Goal: Complete application form: Complete application form

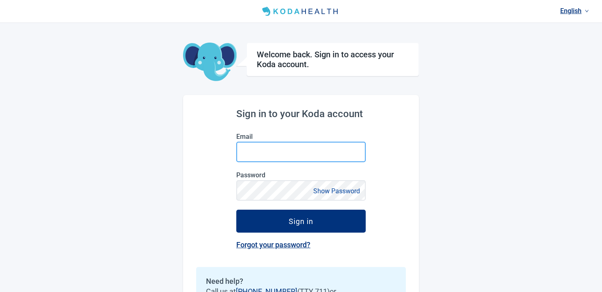
click at [295, 149] on input "Email" at bounding box center [300, 152] width 129 height 20
type input "**********"
click at [313, 152] on input "**********" at bounding box center [300, 152] width 129 height 20
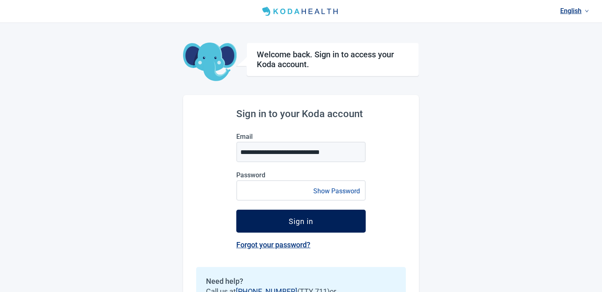
click at [312, 221] on div "Sign in" at bounding box center [301, 221] width 25 height 8
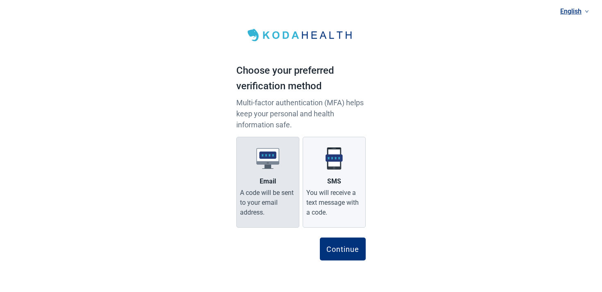
click at [249, 176] on label "Email A code will be sent to your email address." at bounding box center [267, 182] width 63 height 91
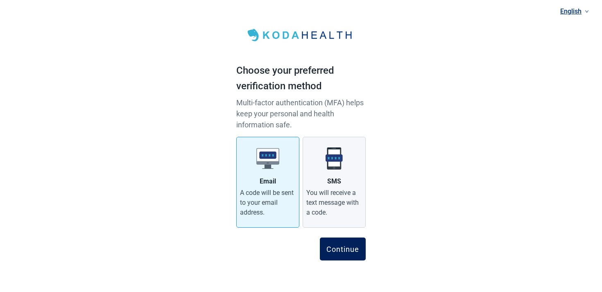
click at [349, 247] on div "Continue" at bounding box center [342, 249] width 33 height 8
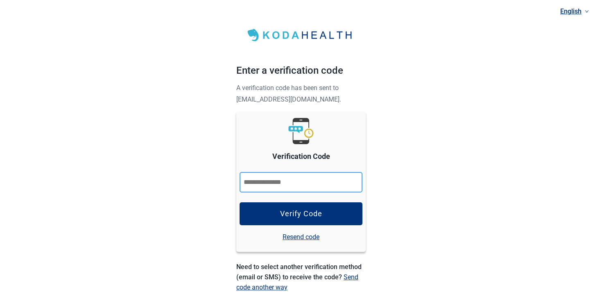
click at [307, 176] on input "Verification Code" at bounding box center [301, 182] width 123 height 20
type input "******"
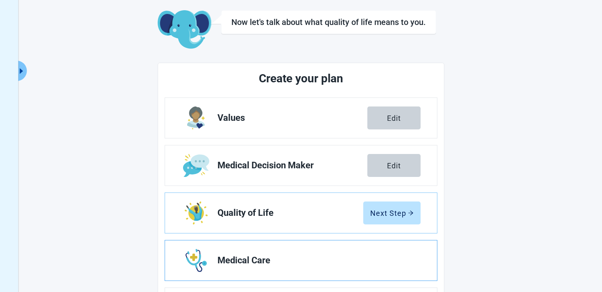
scroll to position [47, 0]
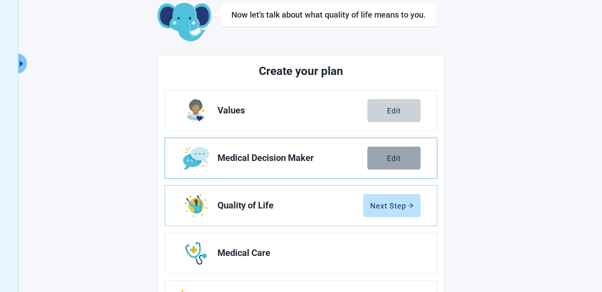
click at [404, 149] on button "Edit" at bounding box center [393, 158] width 53 height 23
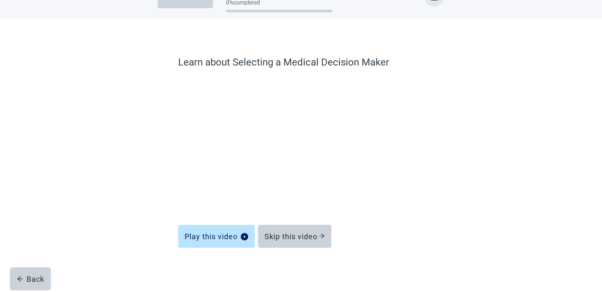
scroll to position [24, 0]
click at [310, 238] on div "Skip this video" at bounding box center [295, 236] width 60 height 8
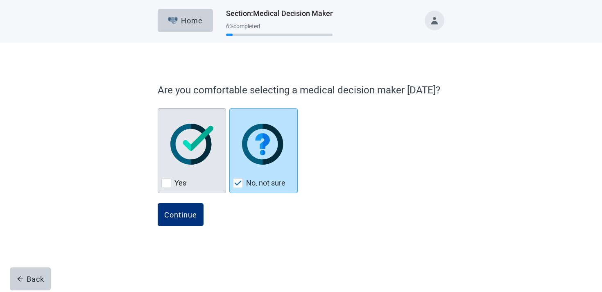
click at [204, 173] on div "Yes, checkbox, not checked" at bounding box center [191, 144] width 61 height 65
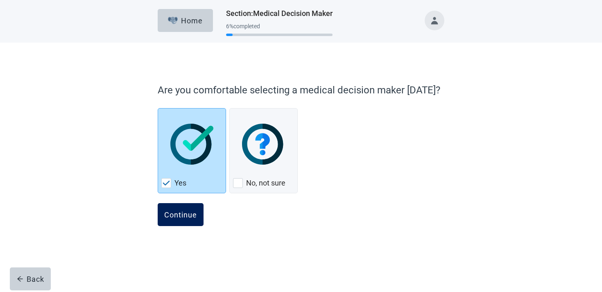
click at [174, 209] on button "Continue" at bounding box center [181, 214] width 46 height 23
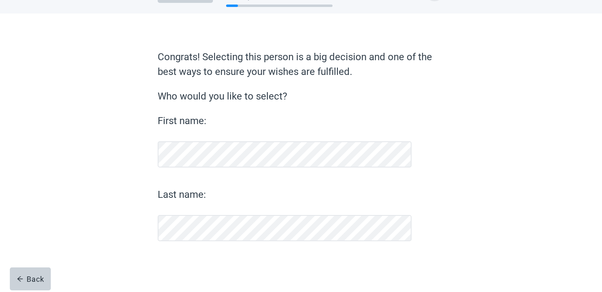
scroll to position [29, 0]
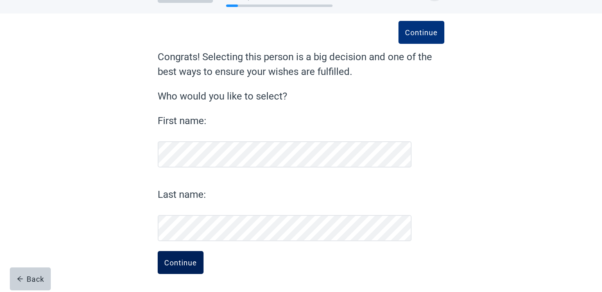
click at [173, 259] on div "Continue" at bounding box center [180, 262] width 33 height 8
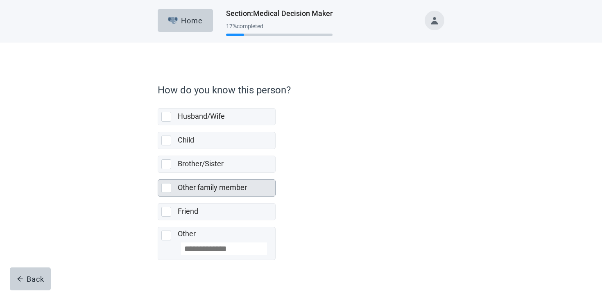
click at [206, 190] on label "Other family member" at bounding box center [212, 187] width 69 height 9
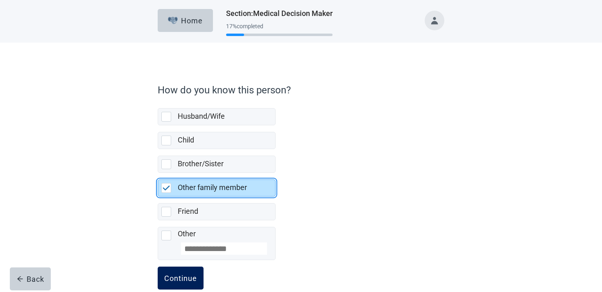
click at [191, 279] on div "Continue" at bounding box center [180, 278] width 33 height 8
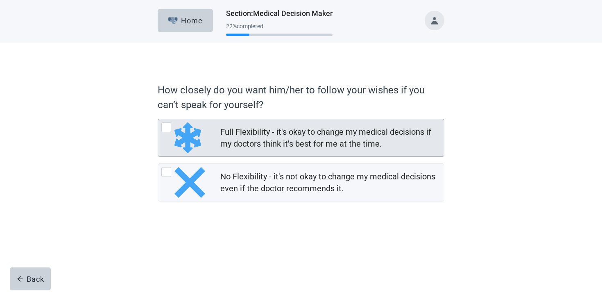
click at [208, 157] on div "Full Flexibility - it's okay to change my medical decisions if my doctors think…" at bounding box center [301, 160] width 287 height 83
click at [209, 153] on div "Full Flexibility - it's okay to change my medical decisions if my doctors think…" at bounding box center [301, 137] width 286 height 37
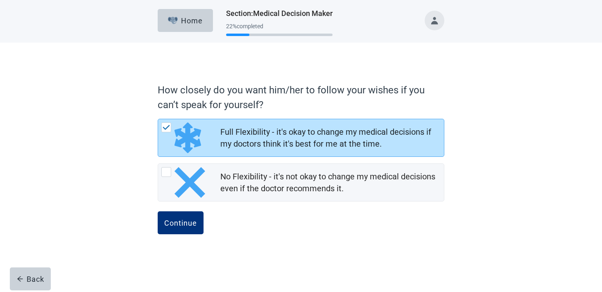
click at [188, 210] on form "How closely do you want him/her to follow your wishes if you can’t speak for yo…" at bounding box center [301, 166] width 287 height 174
click at [189, 219] on div "Continue" at bounding box center [180, 223] width 33 height 8
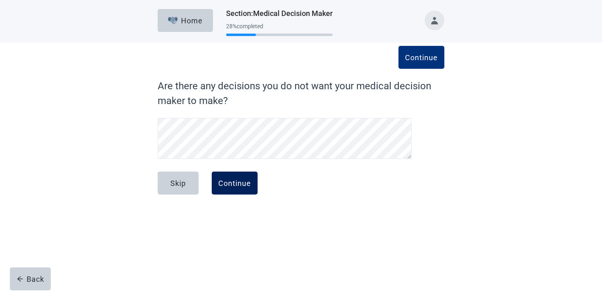
click at [242, 190] on button "Continue" at bounding box center [235, 183] width 46 height 23
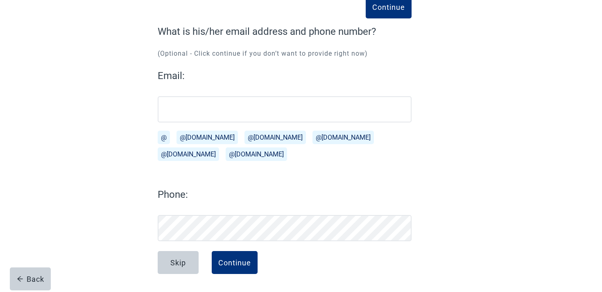
scroll to position [54, 0]
click at [242, 261] on div "Continue" at bounding box center [234, 262] width 33 height 8
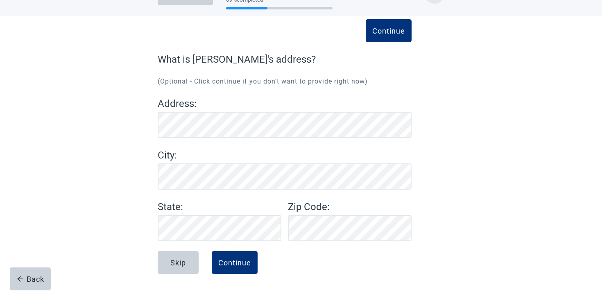
scroll to position [27, 0]
click at [238, 270] on button "Continue" at bounding box center [235, 262] width 46 height 23
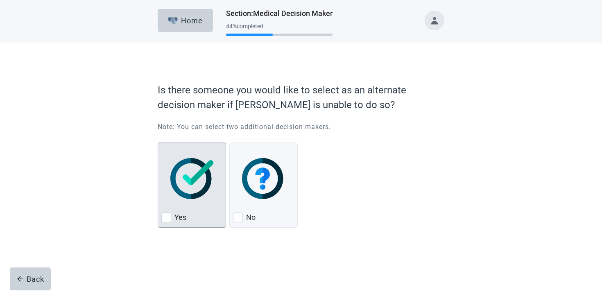
click at [205, 195] on img "Yes, checkbox, not checked" at bounding box center [191, 178] width 43 height 41
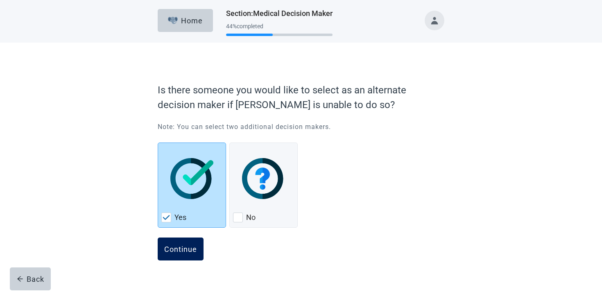
click at [194, 247] on div "Continue" at bounding box center [180, 249] width 33 height 8
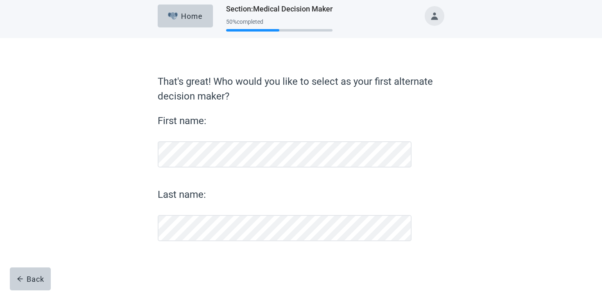
scroll to position [5, 0]
click at [32, 281] on div "Back" at bounding box center [30, 279] width 27 height 8
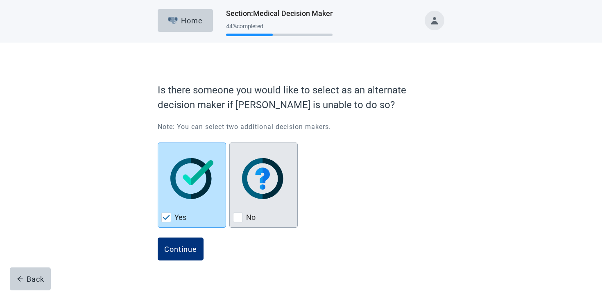
click at [258, 216] on div "No" at bounding box center [263, 217] width 61 height 13
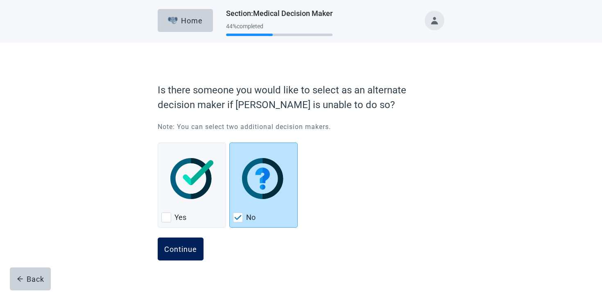
click at [194, 251] on div "Continue" at bounding box center [180, 249] width 33 height 8
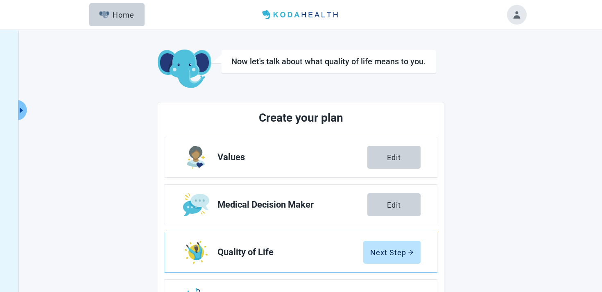
scroll to position [143, 0]
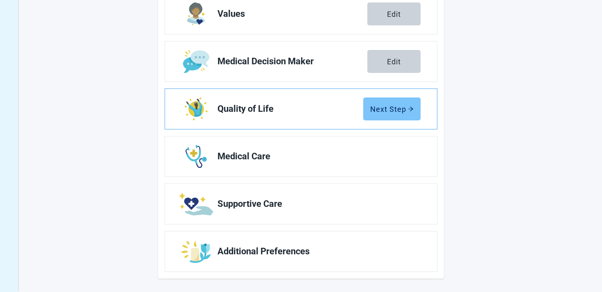
click at [393, 116] on button "Next Step" at bounding box center [391, 108] width 57 height 23
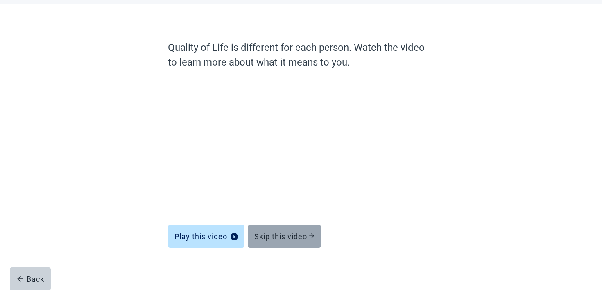
click at [298, 239] on div "Skip this video" at bounding box center [284, 236] width 60 height 8
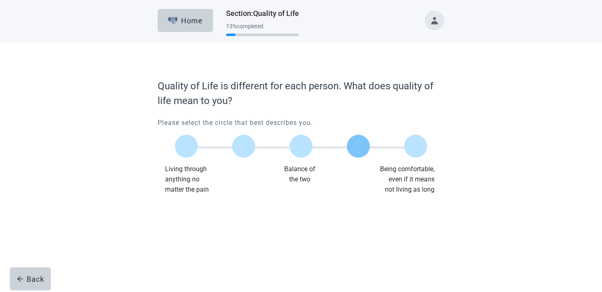
click at [353, 144] on label "Main content" at bounding box center [358, 146] width 23 height 23
click at [168, 212] on div "Continue" at bounding box center [180, 211] width 33 height 8
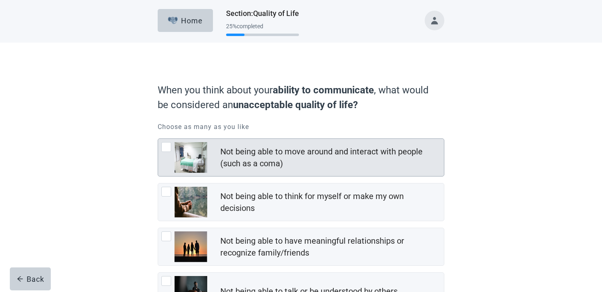
click at [308, 154] on div "Not being able to move around and interact with people (such as a coma)" at bounding box center [329, 158] width 219 height 24
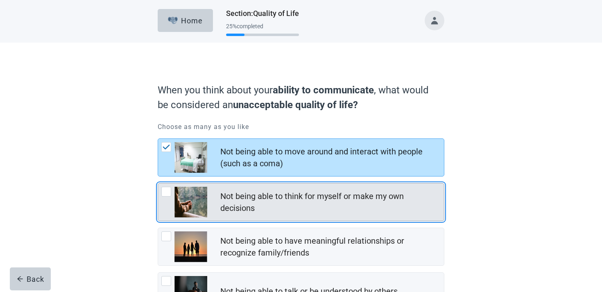
click at [281, 194] on div "Not being able to think for myself or make my own decisions" at bounding box center [329, 202] width 219 height 24
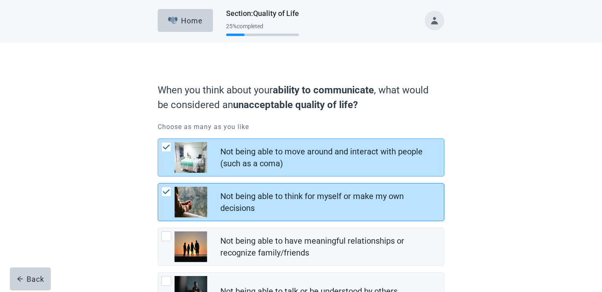
scroll to position [114, 0]
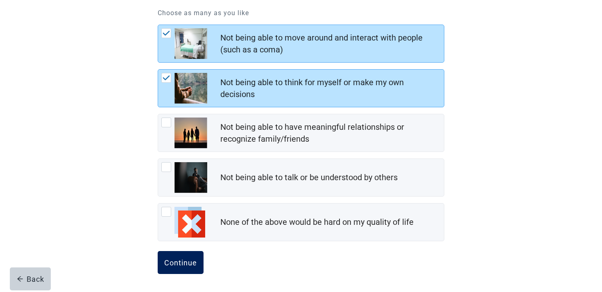
click at [179, 259] on div "Continue" at bounding box center [180, 262] width 33 height 8
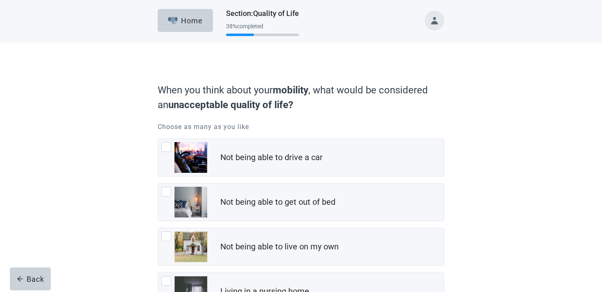
click at [242, 177] on div "Not being able to drive a car Not being able to get out of bed Not being able t…" at bounding box center [301, 246] width 287 height 217
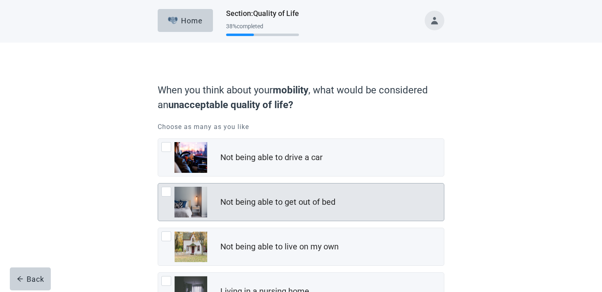
click at [239, 184] on div "Not being able to get out of bed" at bounding box center [301, 202] width 286 height 37
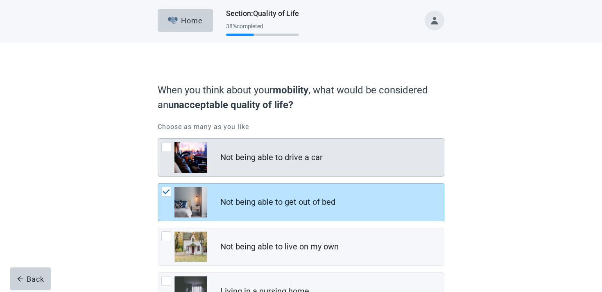
click at [239, 171] on div "Not being able to drive a car" at bounding box center [301, 157] width 286 height 37
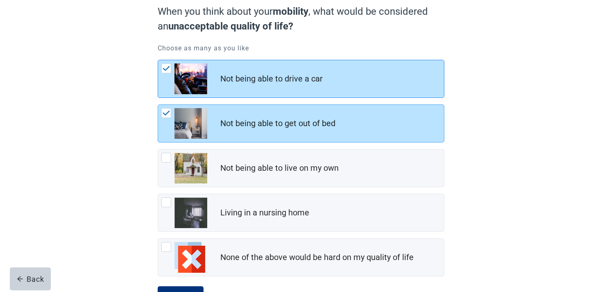
scroll to position [114, 0]
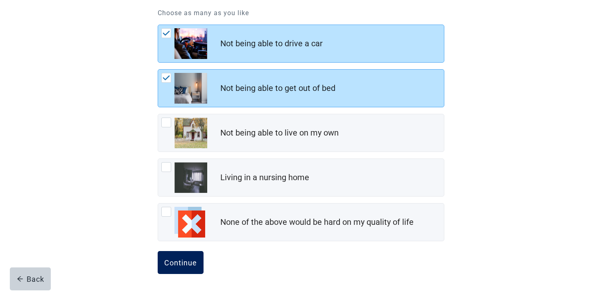
click at [189, 262] on div "Continue" at bounding box center [180, 262] width 33 height 8
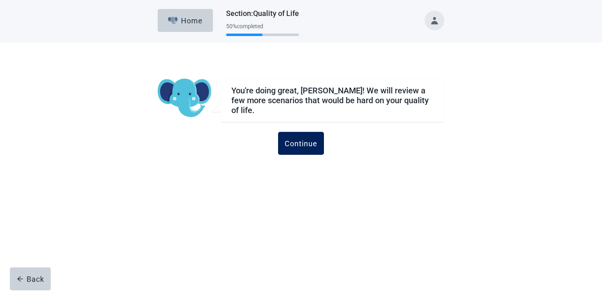
click at [296, 144] on button "Continue" at bounding box center [301, 143] width 46 height 23
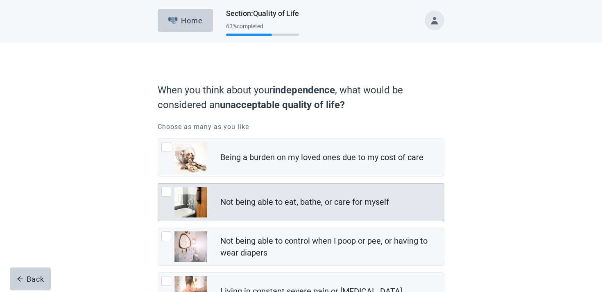
click at [282, 206] on div "Not being able to eat, bathe, or care for myself" at bounding box center [304, 202] width 169 height 12
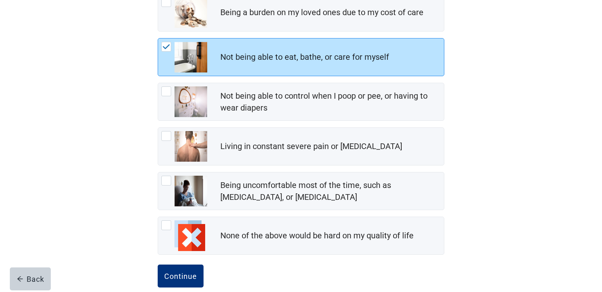
scroll to position [159, 0]
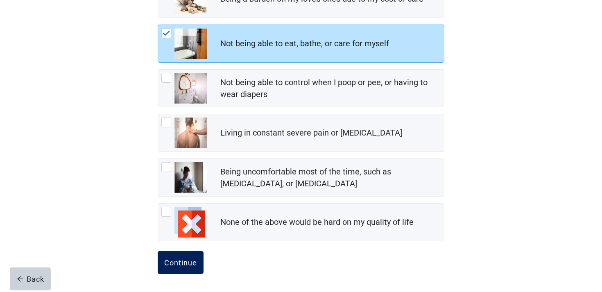
click at [188, 257] on button "Continue" at bounding box center [181, 262] width 46 height 23
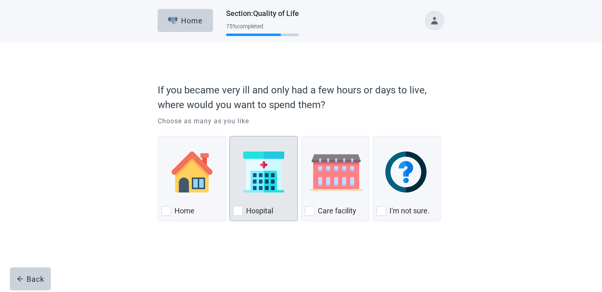
click at [267, 193] on div "Hospital, checkbox, not checked" at bounding box center [263, 172] width 61 height 65
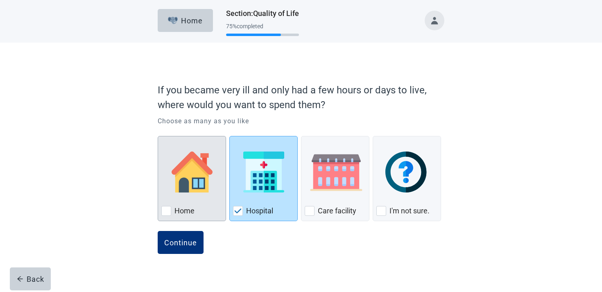
click at [205, 188] on img "Home, checkbox, not checked" at bounding box center [192, 172] width 41 height 41
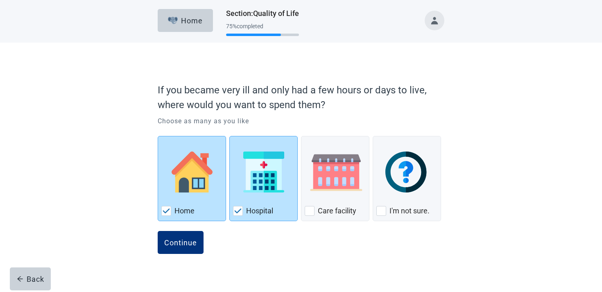
click at [183, 255] on div "Continue" at bounding box center [301, 251] width 287 height 41
click at [183, 247] on button "Continue" at bounding box center [181, 242] width 46 height 23
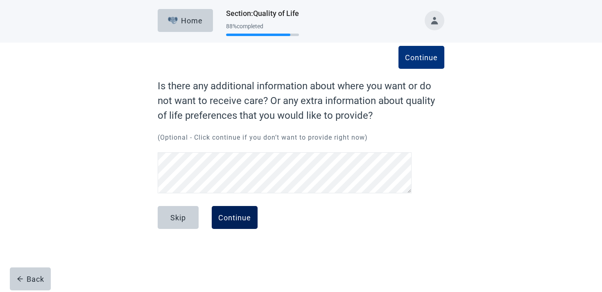
click at [246, 210] on button "Continue" at bounding box center [235, 217] width 46 height 23
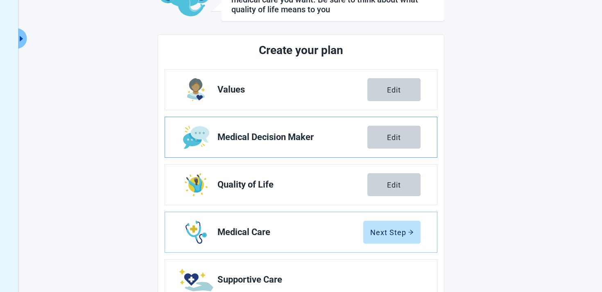
scroll to position [147, 0]
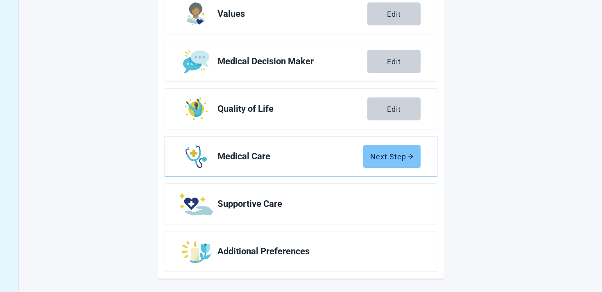
click at [391, 161] on button "Next Step" at bounding box center [391, 156] width 57 height 23
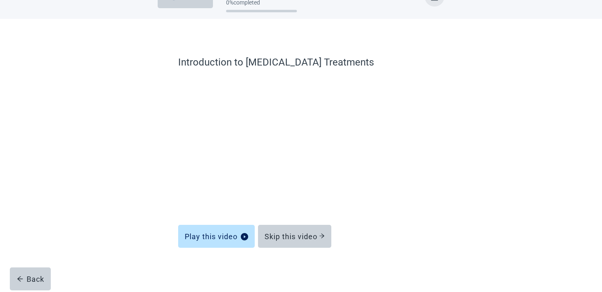
scroll to position [24, 0]
click at [295, 236] on div "Skip this video" at bounding box center [295, 236] width 60 height 8
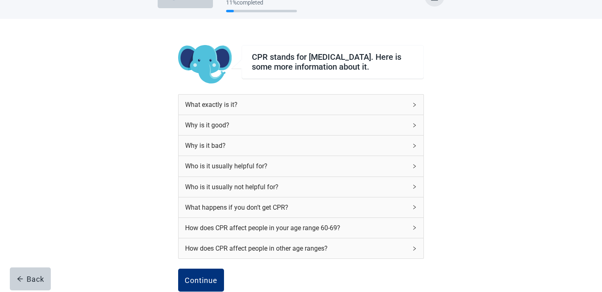
scroll to position [67, 0]
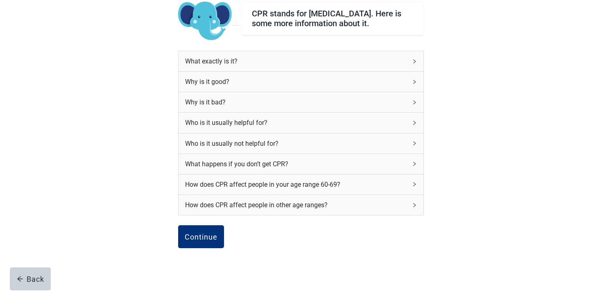
click at [279, 215] on div "How does CPR affect people in other age ranges?" at bounding box center [301, 205] width 245 height 20
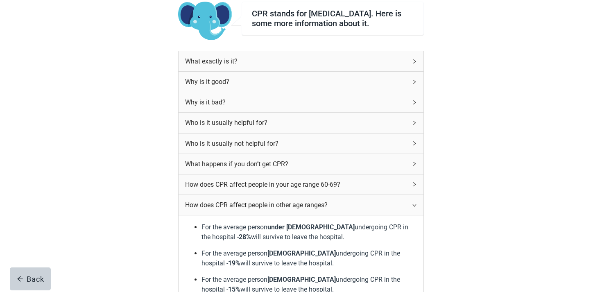
click at [279, 190] on div "How does CPR affect people in your age range 60-69?" at bounding box center [296, 184] width 222 height 10
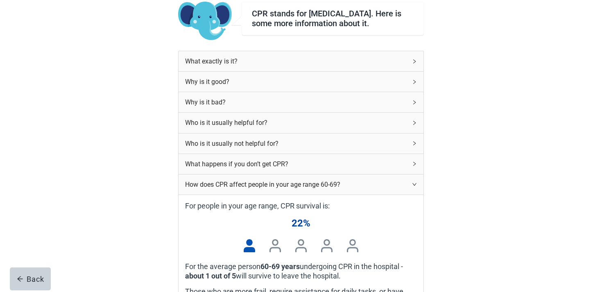
click at [279, 168] on div "What happens if you don’t get CPR?" at bounding box center [296, 164] width 222 height 10
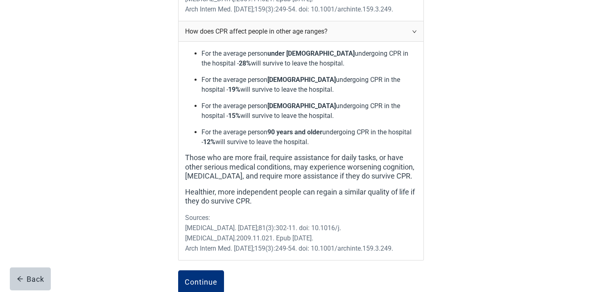
scroll to position [558, 0]
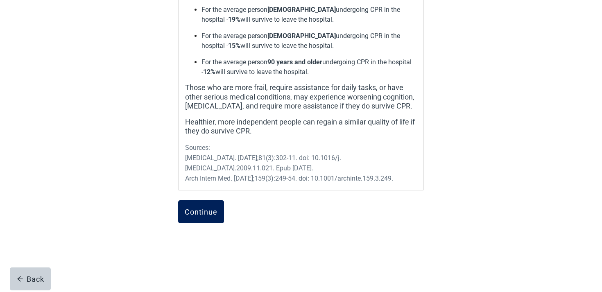
click at [208, 200] on button "Continue" at bounding box center [201, 211] width 46 height 23
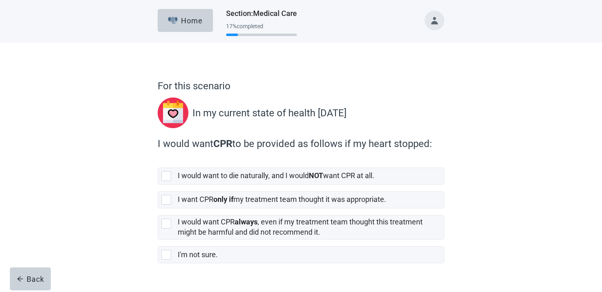
click at [208, 200] on label "I want CPR only if my treatment team thought it was appropriate." at bounding box center [282, 199] width 208 height 9
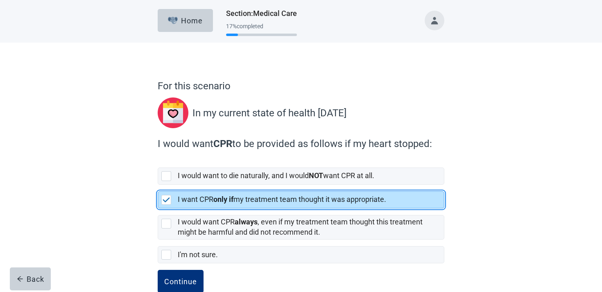
scroll to position [19, 0]
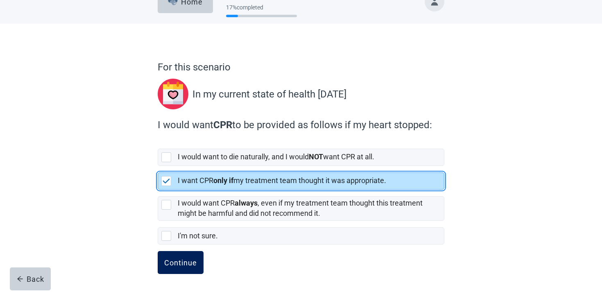
click at [190, 267] on button "Continue" at bounding box center [181, 262] width 46 height 23
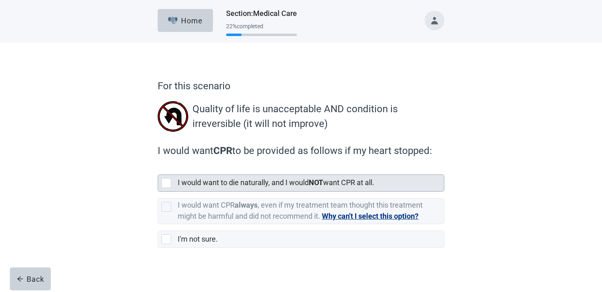
click at [232, 181] on label "I would want to die naturally, and I would NOT want CPR at all." at bounding box center [276, 182] width 197 height 9
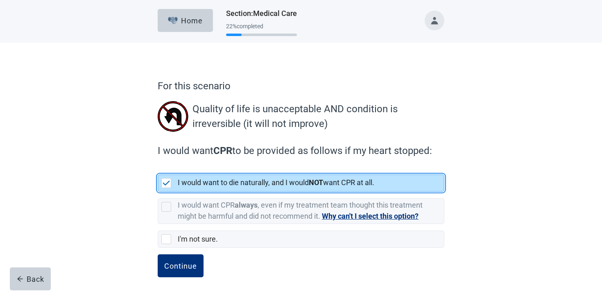
click at [207, 266] on div "Continue" at bounding box center [301, 274] width 287 height 41
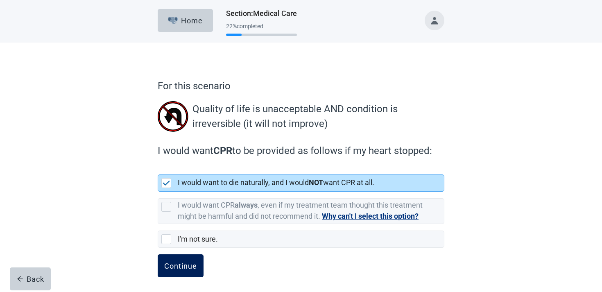
click at [200, 265] on button "Continue" at bounding box center [181, 265] width 46 height 23
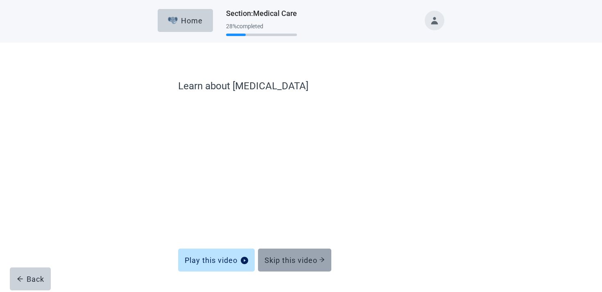
click at [288, 260] on div "Skip this video" at bounding box center [295, 260] width 60 height 8
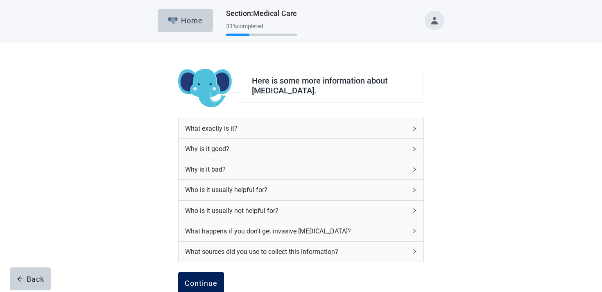
click at [217, 280] on button "Continue" at bounding box center [201, 283] width 46 height 23
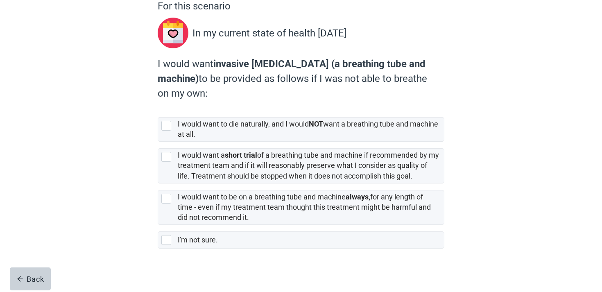
scroll to position [84, 0]
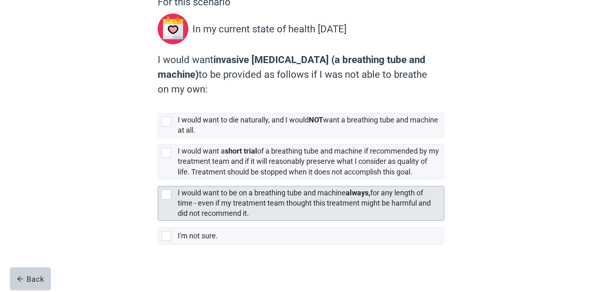
click at [212, 195] on label "I would want to be on a breathing tube and machine always, for any length of ti…" at bounding box center [304, 202] width 253 height 29
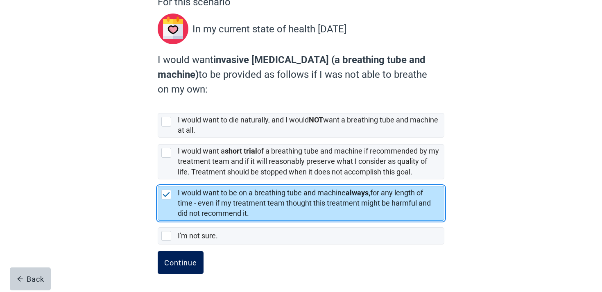
click at [184, 253] on button "Continue" at bounding box center [181, 262] width 46 height 23
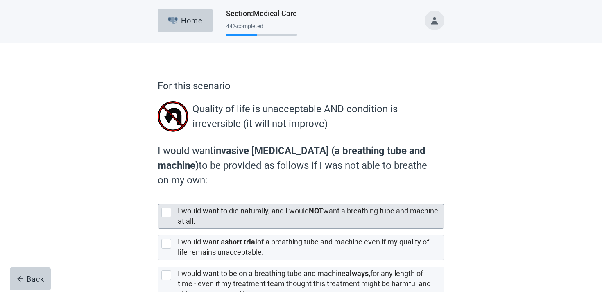
click at [202, 204] on selected"] "I would want to die naturally, and I would NOT want a breathing tube and machin…" at bounding box center [301, 216] width 287 height 25
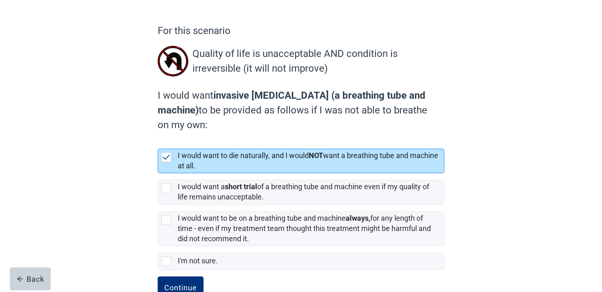
scroll to position [81, 0]
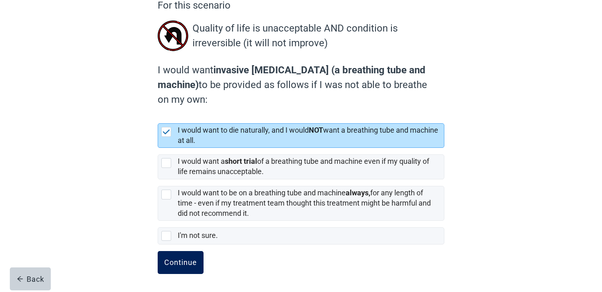
click at [174, 265] on div "Continue" at bounding box center [180, 262] width 33 height 8
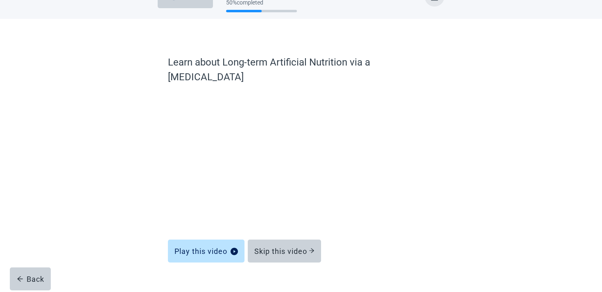
scroll to position [24, 0]
click at [290, 240] on button "Skip this video" at bounding box center [284, 251] width 73 height 23
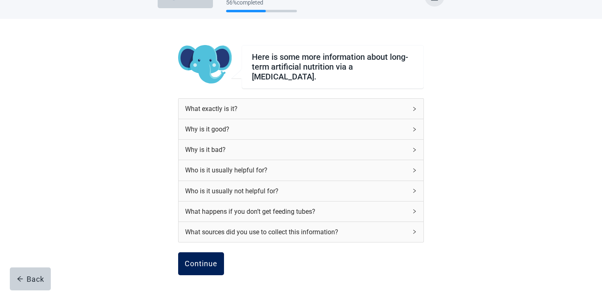
click at [203, 269] on button "Continue" at bounding box center [201, 263] width 46 height 23
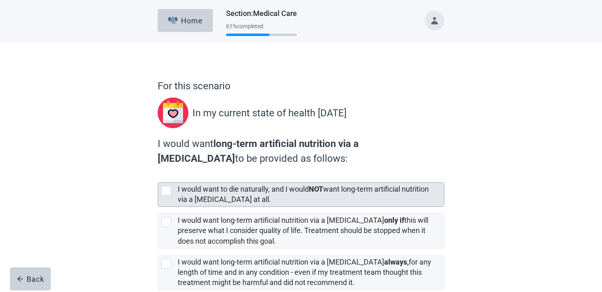
click at [246, 197] on label "I would want to die naturally, and I would NOT want long-term artificial nutrit…" at bounding box center [303, 194] width 251 height 19
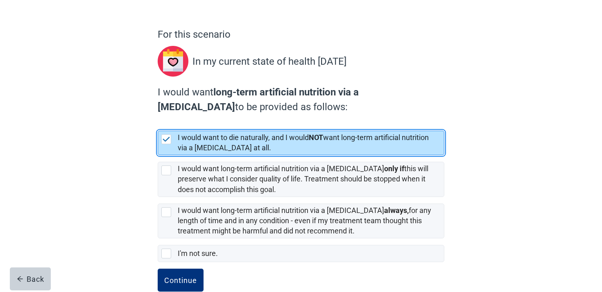
scroll to position [69, 0]
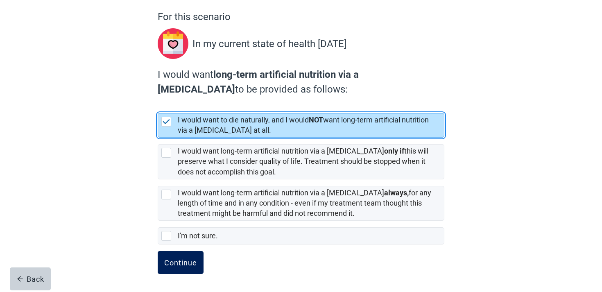
click at [181, 270] on button "Continue" at bounding box center [181, 262] width 46 height 23
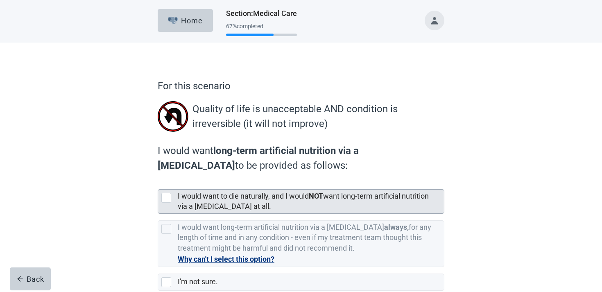
click at [248, 214] on label "I would want long-term artificial nutrition via a [MEDICAL_DATA] always, for an…" at bounding box center [301, 240] width 287 height 53
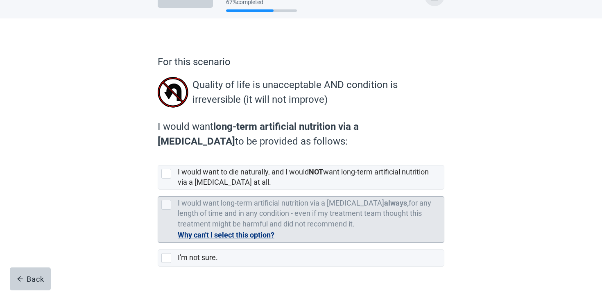
scroll to position [46, 0]
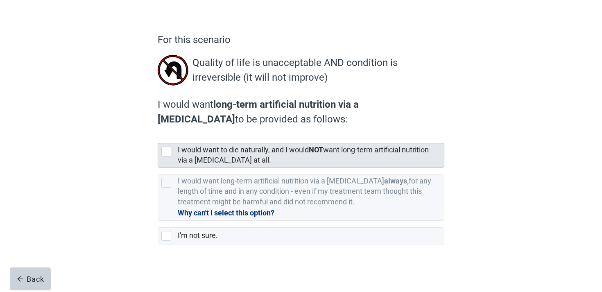
click at [244, 158] on label "I would want to die naturally, and I would NOT want long-term artificial nutrit…" at bounding box center [303, 154] width 251 height 19
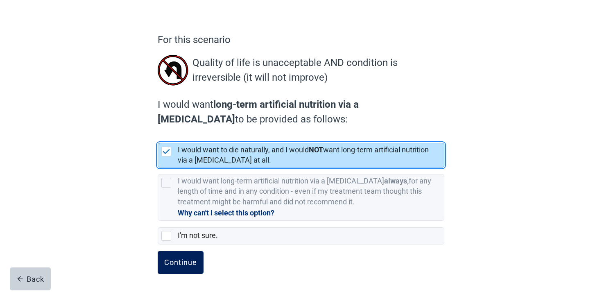
click at [191, 265] on div "Continue" at bounding box center [180, 262] width 33 height 8
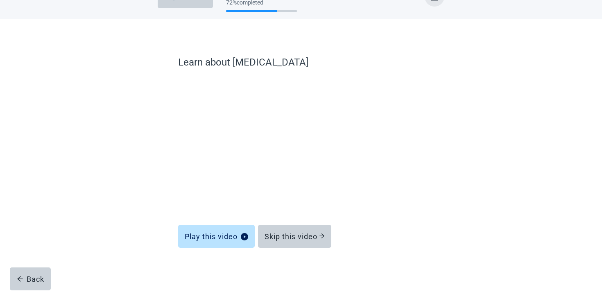
scroll to position [24, 0]
click at [291, 227] on button "Skip this video" at bounding box center [294, 236] width 73 height 23
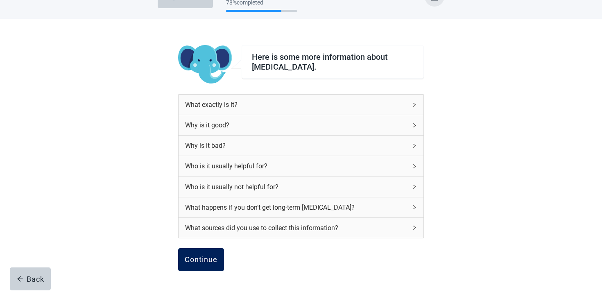
click at [218, 256] on button "Continue" at bounding box center [201, 259] width 46 height 23
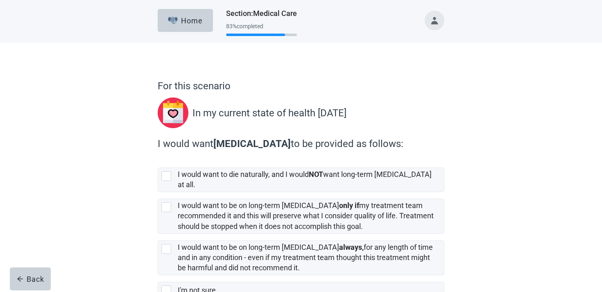
click at [218, 256] on div "I would want to be on long-term [MEDICAL_DATA] always, for any length of time a…" at bounding box center [308, 257] width 261 height 31
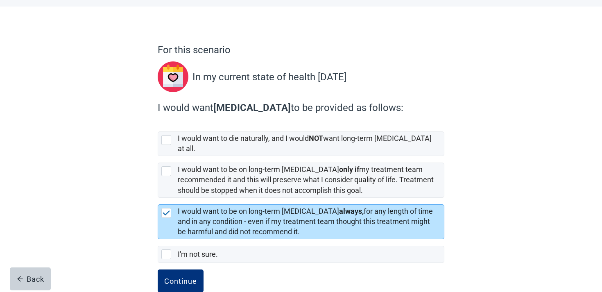
scroll to position [47, 0]
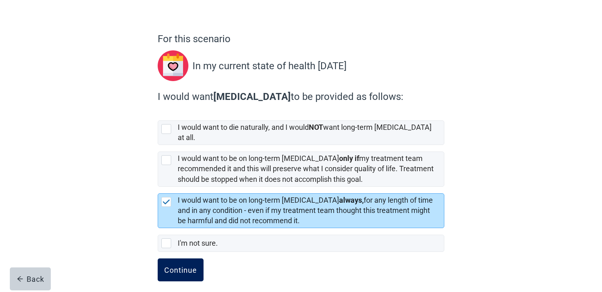
click at [179, 258] on button "Continue" at bounding box center [181, 269] width 46 height 23
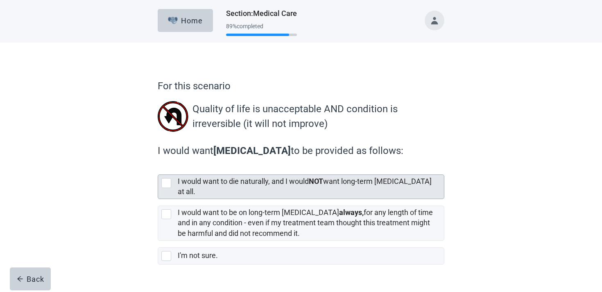
click at [217, 190] on div "I would want to die naturally, and I would NOT want long-term [MEDICAL_DATA] at…" at bounding box center [311, 187] width 266 height 24
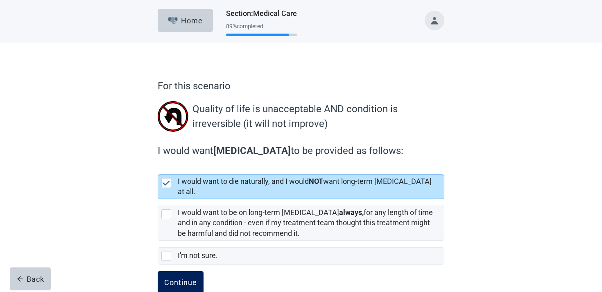
click at [181, 279] on div "Continue" at bounding box center [180, 283] width 33 height 8
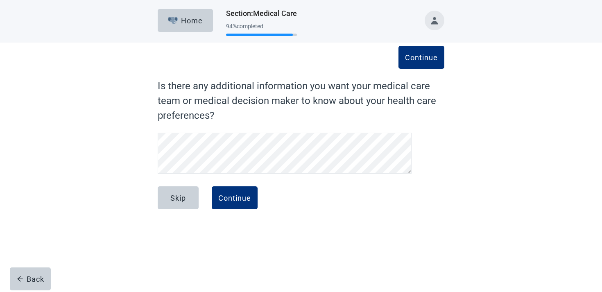
click at [264, 177] on div "Main content" at bounding box center [285, 155] width 254 height 44
click at [240, 207] on button "Continue" at bounding box center [235, 197] width 46 height 23
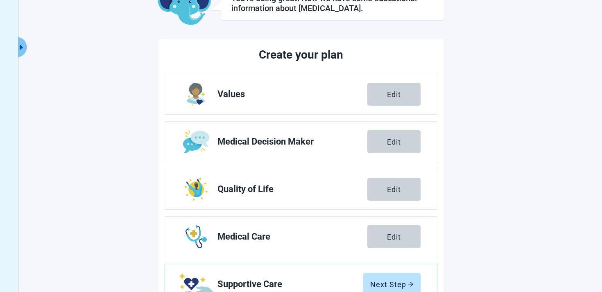
scroll to position [143, 0]
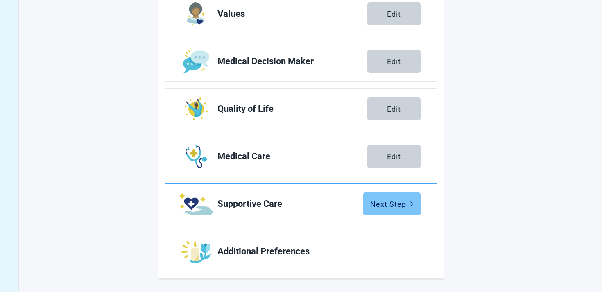
click at [393, 210] on button "Next Step" at bounding box center [391, 204] width 57 height 23
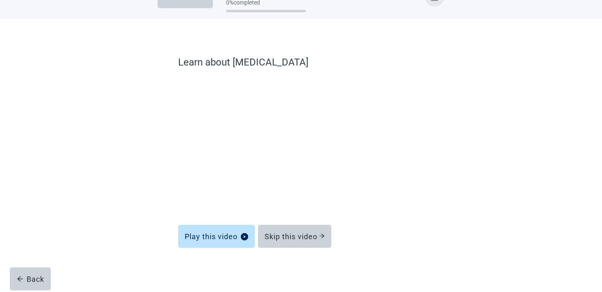
scroll to position [24, 0]
click at [302, 233] on div "Skip this video" at bounding box center [295, 236] width 60 height 8
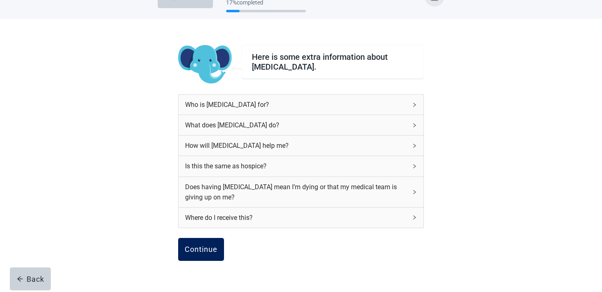
click at [182, 256] on button "Continue" at bounding box center [201, 249] width 46 height 23
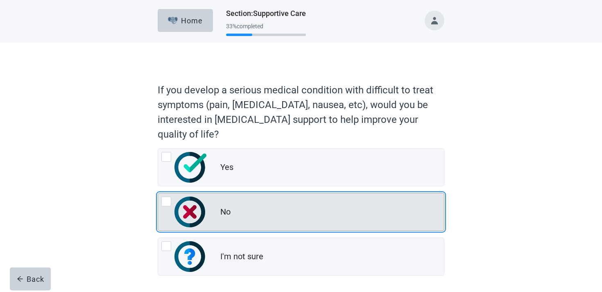
click at [233, 199] on div "No" at bounding box center [301, 211] width 286 height 37
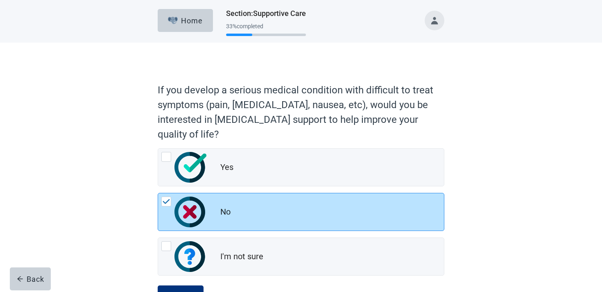
scroll to position [34, 0]
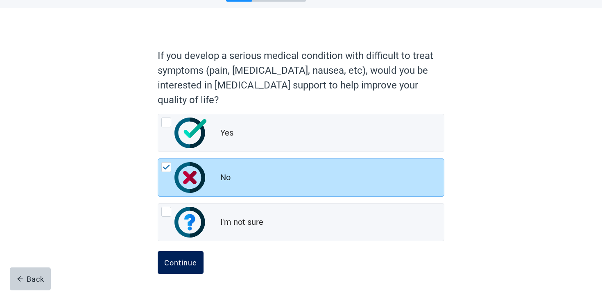
click at [184, 268] on button "Continue" at bounding box center [181, 262] width 46 height 23
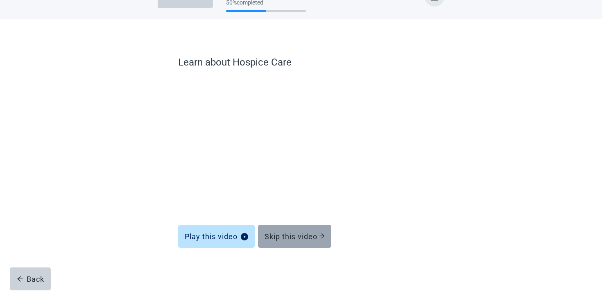
scroll to position [24, 0]
click at [276, 240] on div "Skip this video" at bounding box center [295, 236] width 60 height 8
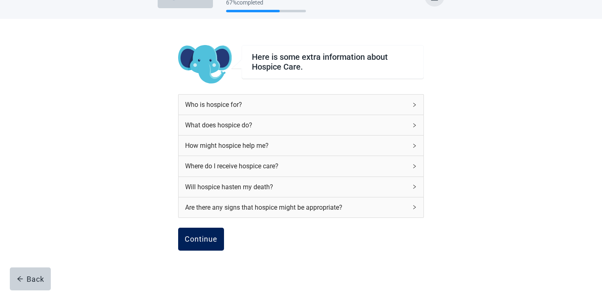
click at [197, 248] on button "Continue" at bounding box center [201, 239] width 46 height 23
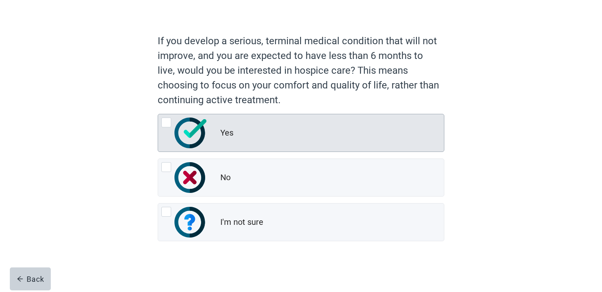
scroll to position [49, 0]
click at [243, 131] on div "Yes" at bounding box center [332, 133] width 224 height 16
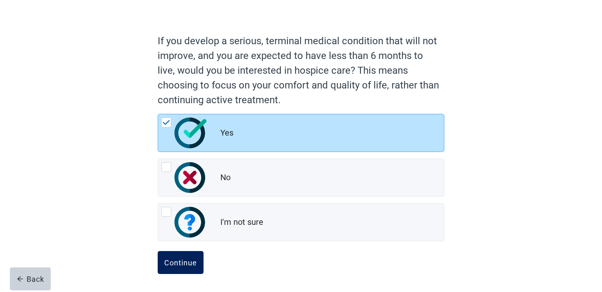
click at [192, 252] on button "Continue" at bounding box center [181, 262] width 46 height 23
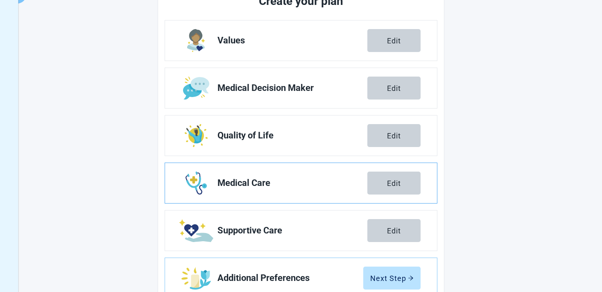
scroll to position [143, 0]
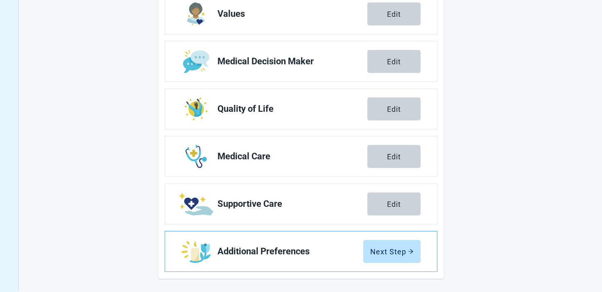
click at [403, 239] on link "Additional Preferences Next Step" at bounding box center [301, 251] width 272 height 40
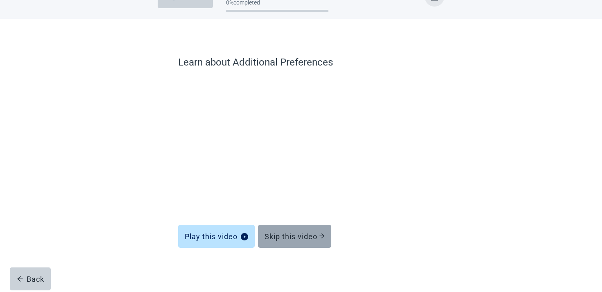
scroll to position [24, 0]
click at [321, 243] on button "Skip this video" at bounding box center [294, 236] width 73 height 23
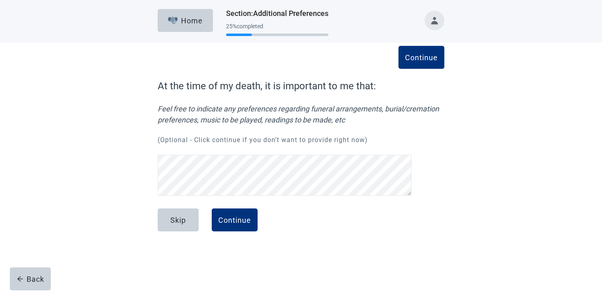
click at [224, 207] on form "Continue At the time of my death, it is important to me that: Feel free to indi…" at bounding box center [301, 164] width 287 height 171
click at [221, 216] on div "Continue" at bounding box center [234, 220] width 33 height 8
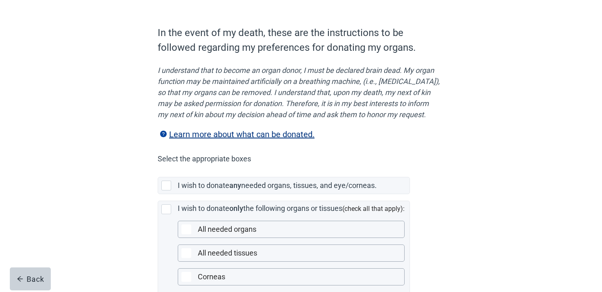
scroll to position [70, 0]
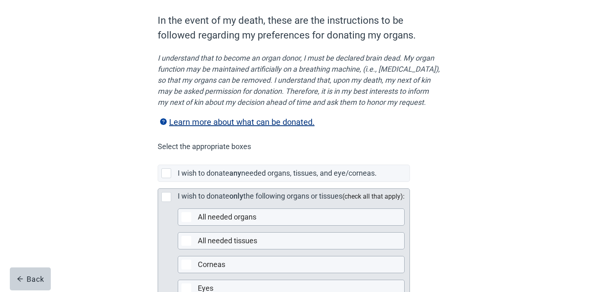
click at [208, 217] on div "I wish to donate only the following organs or tissues (check all that apply): A…" at bounding box center [291, 258] width 227 height 137
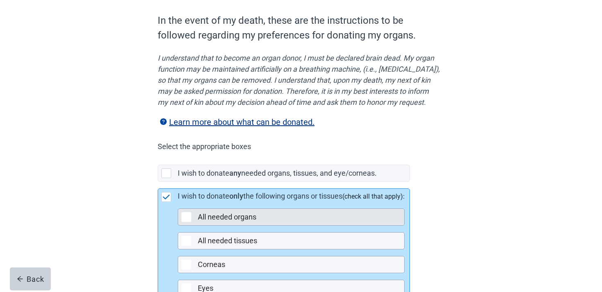
click at [199, 221] on label "All needed organs" at bounding box center [227, 217] width 59 height 9
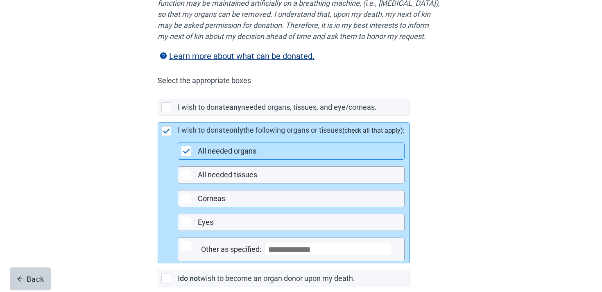
scroll to position [213, 0]
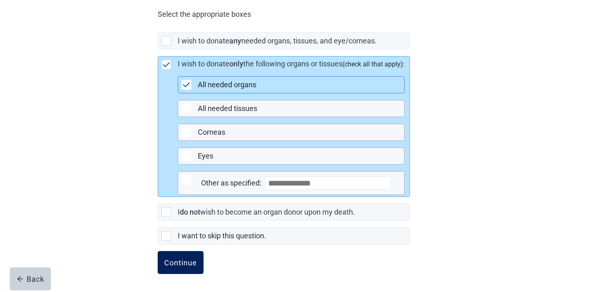
click at [179, 263] on div "Continue" at bounding box center [180, 262] width 33 height 8
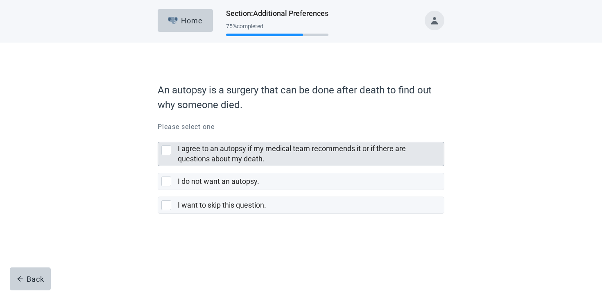
click at [236, 154] on label "I agree to an autopsy if my medical team recommends it or if there are question…" at bounding box center [292, 153] width 228 height 19
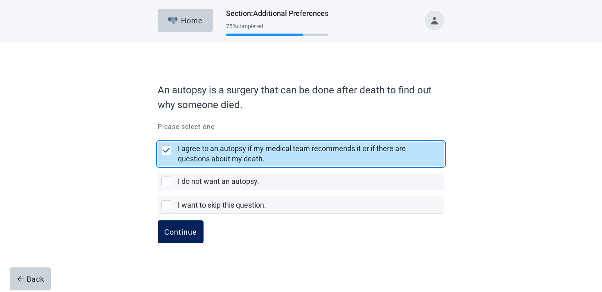
click at [178, 235] on div "Continue" at bounding box center [180, 232] width 33 height 8
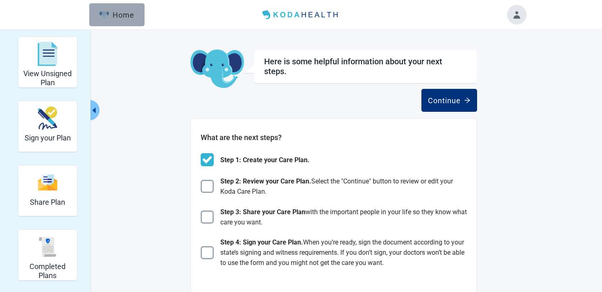
click at [126, 8] on button "Home" at bounding box center [116, 14] width 55 height 23
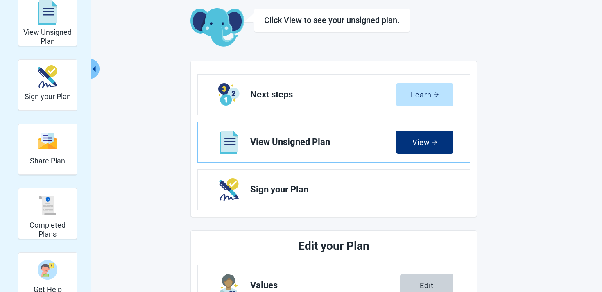
scroll to position [138, 0]
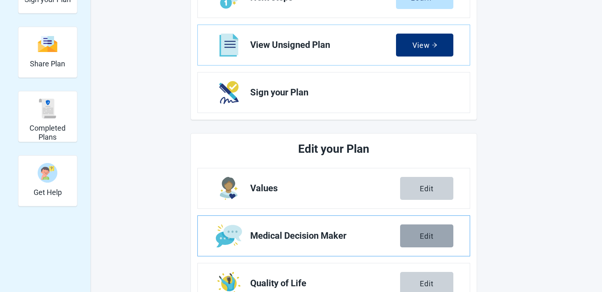
click at [410, 230] on button "Edit" at bounding box center [426, 235] width 53 height 23
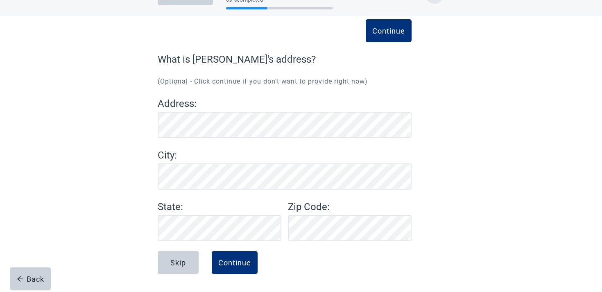
scroll to position [27, 0]
click at [237, 261] on div "Continue" at bounding box center [234, 262] width 33 height 8
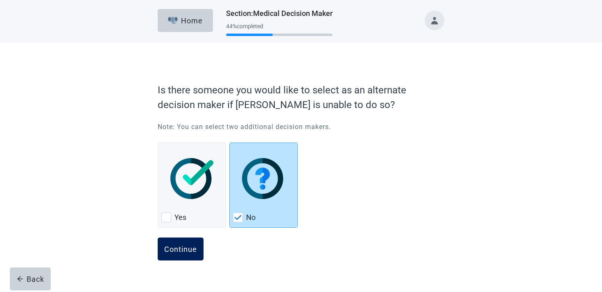
click at [202, 257] on button "Continue" at bounding box center [181, 249] width 46 height 23
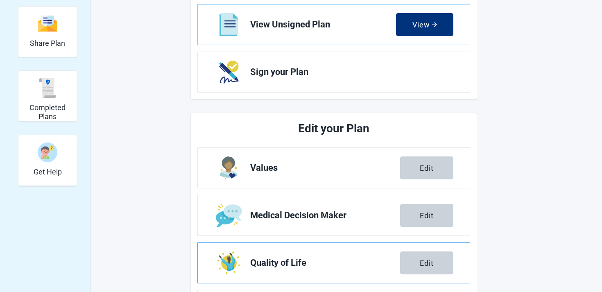
scroll to position [138, 0]
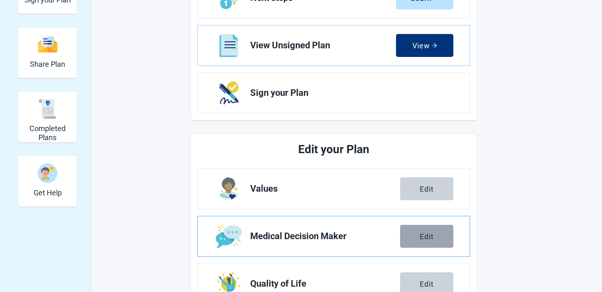
click at [420, 247] on button "Edit" at bounding box center [426, 236] width 53 height 23
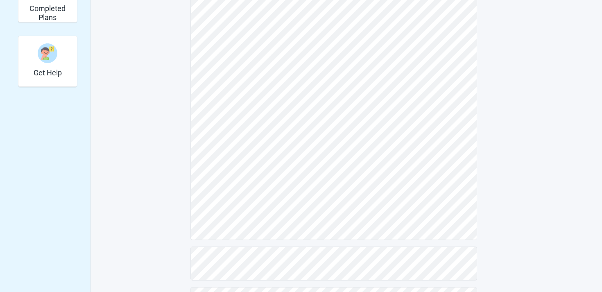
scroll to position [300, 0]
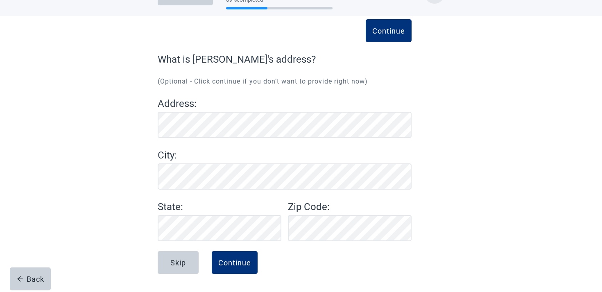
scroll to position [165, 0]
click at [244, 121] on form "Continue What is [PERSON_NAME]'s address? (Optional - Click continue if you don…" at bounding box center [285, 172] width 254 height 240
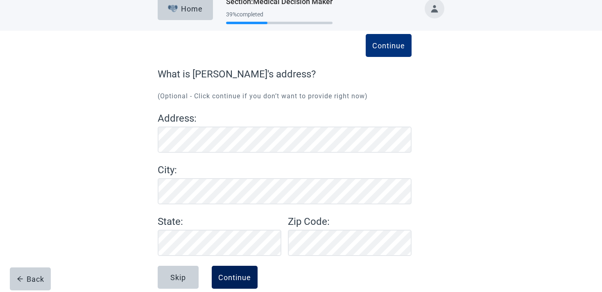
scroll to position [0, 0]
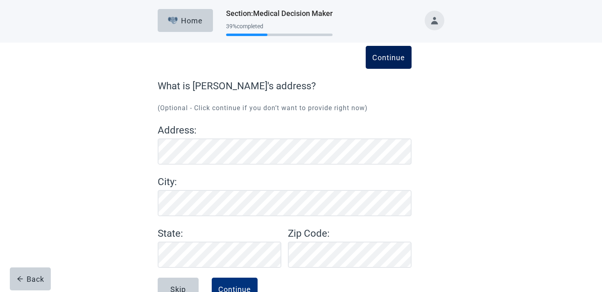
click at [393, 63] on button "Continue" at bounding box center [389, 57] width 46 height 23
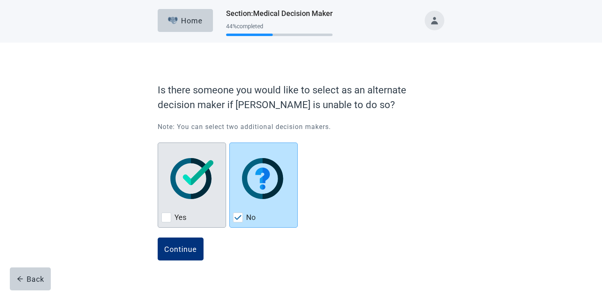
click at [170, 216] on div "Yes, checkbox, not checked" at bounding box center [166, 218] width 10 height 10
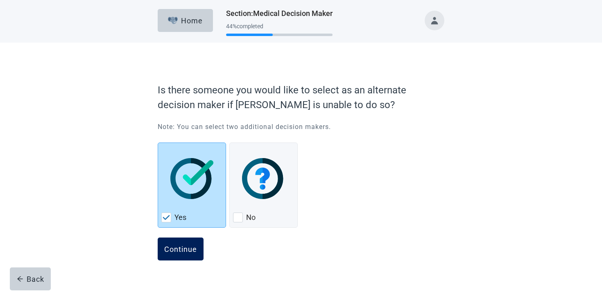
click at [180, 257] on button "Continue" at bounding box center [181, 249] width 46 height 23
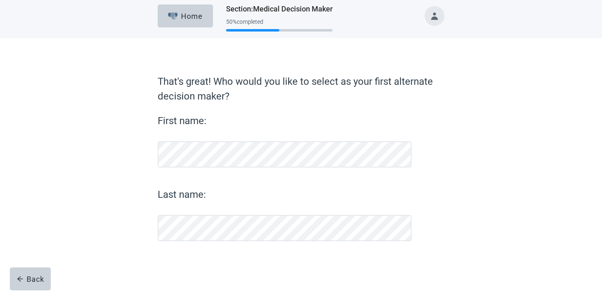
scroll to position [5, 0]
click at [190, 18] on div "Home" at bounding box center [185, 16] width 35 height 8
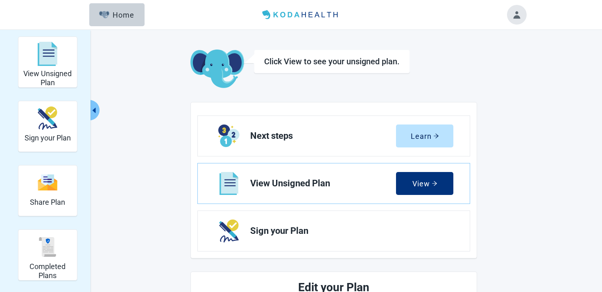
click at [517, 19] on button "Toggle account menu" at bounding box center [517, 15] width 20 height 20
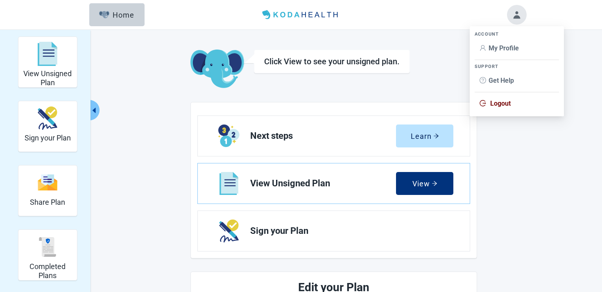
click at [499, 107] on span "Logout" at bounding box center [500, 104] width 20 height 8
